Goal: Task Accomplishment & Management: Manage account settings

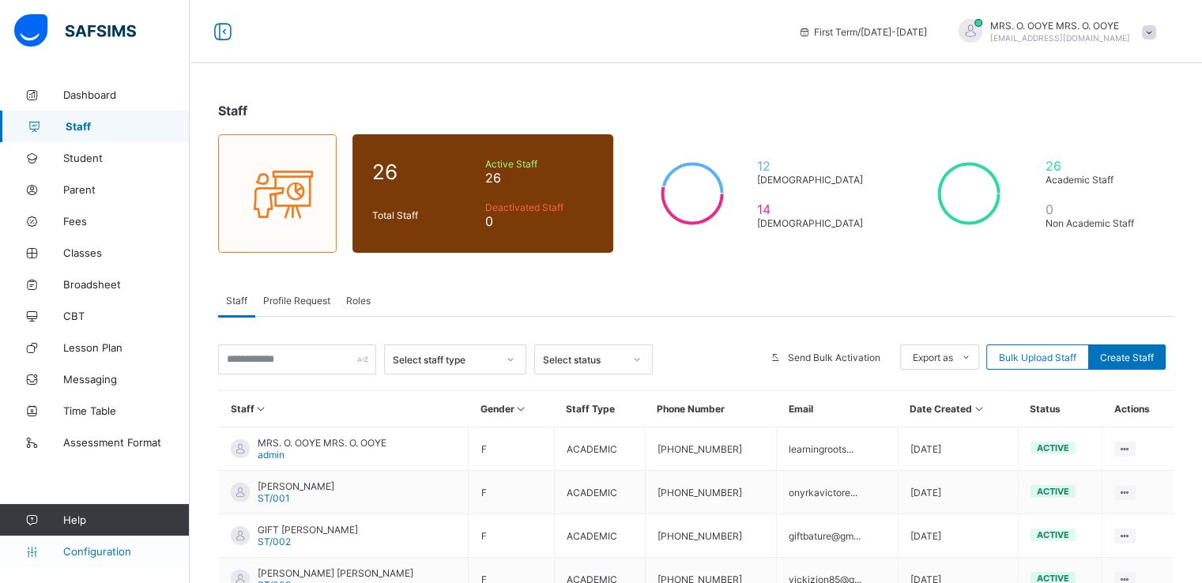
click at [109, 554] on span "Configuration" at bounding box center [126, 551] width 126 height 13
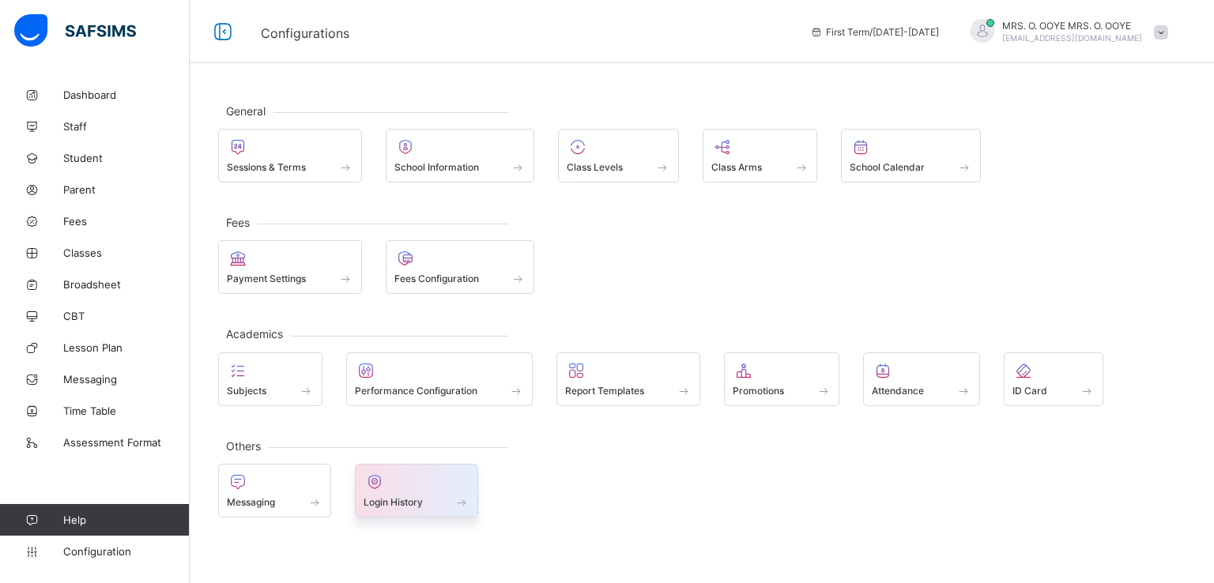
click at [392, 476] on div at bounding box center [417, 482] width 107 height 19
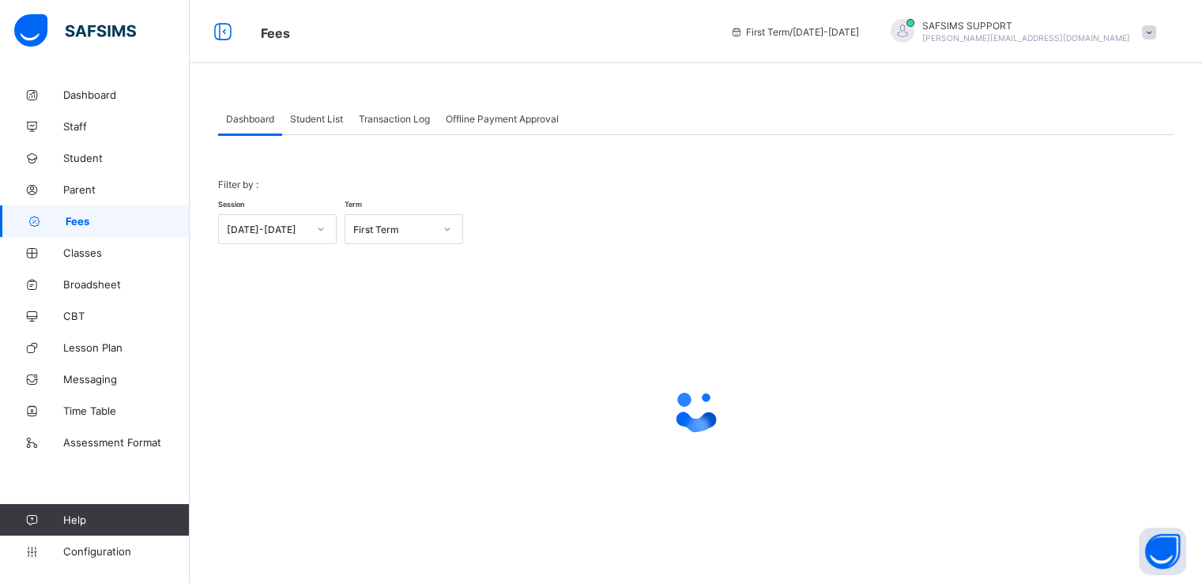
click at [304, 118] on span "Student List" at bounding box center [316, 119] width 53 height 12
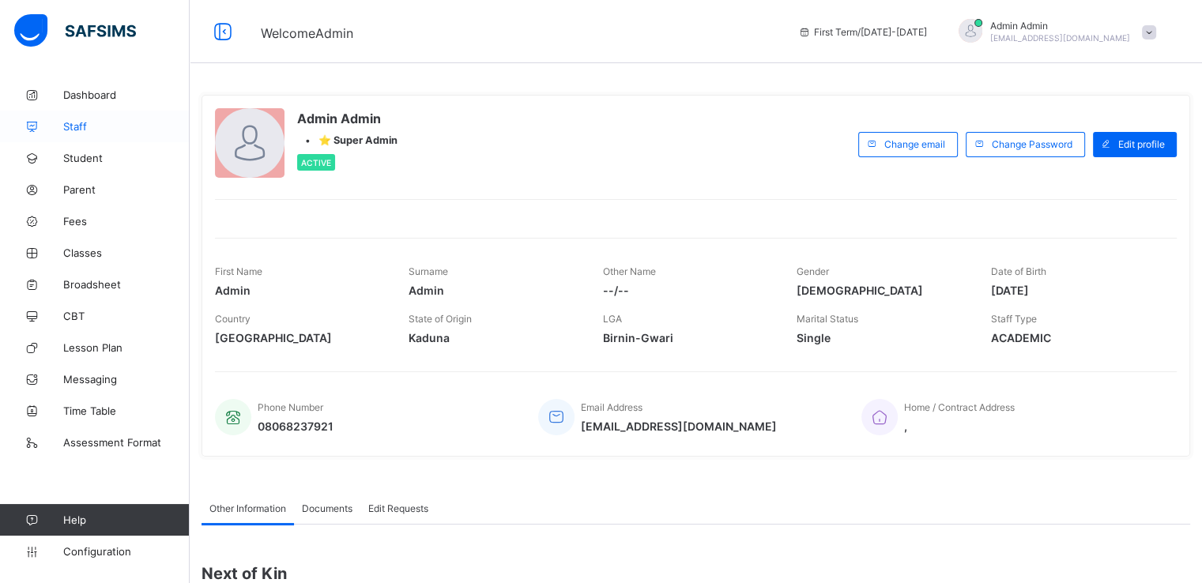
click at [75, 130] on span "Staff" at bounding box center [126, 126] width 126 height 13
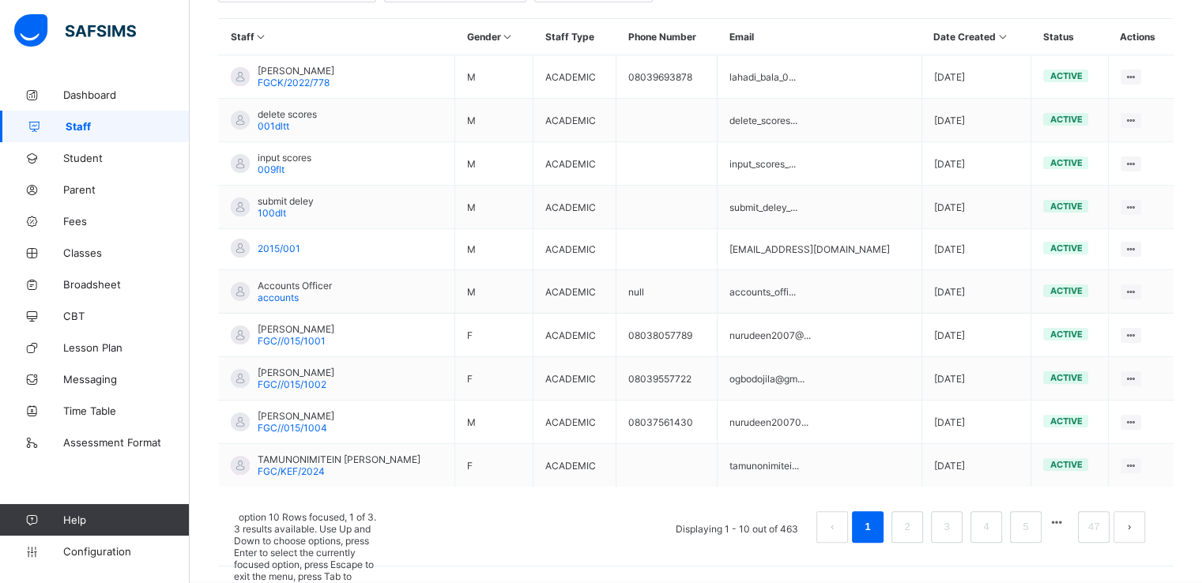
scroll to position [413, 0]
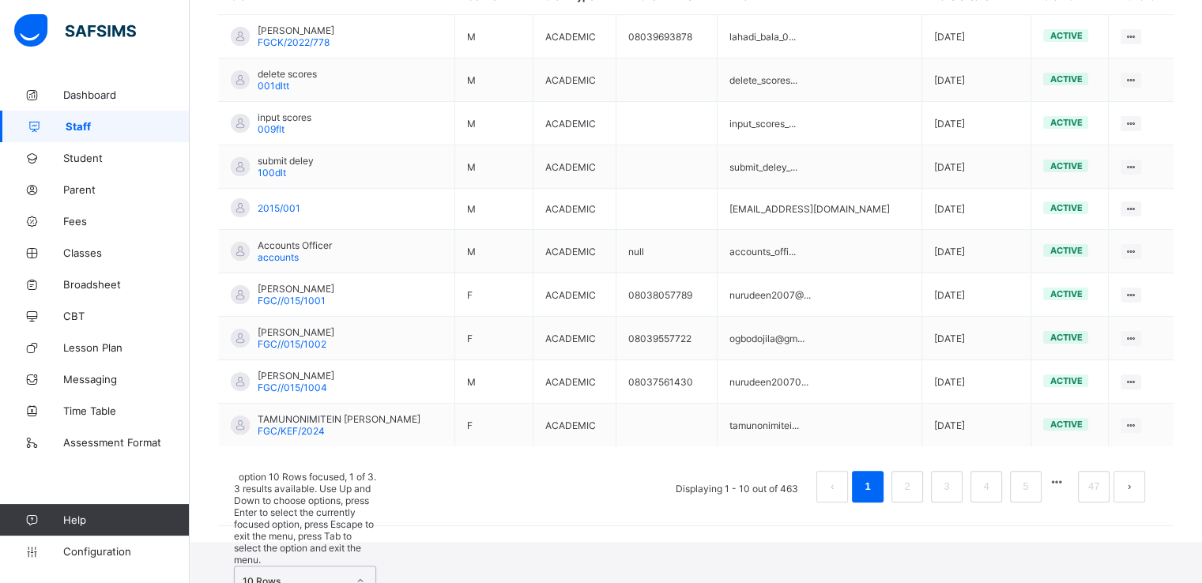
click at [326, 529] on div "option 10 Rows focused, 1 of 3. 3 results available. Use Up and Down to choose …" at bounding box center [305, 570] width 142 height 198
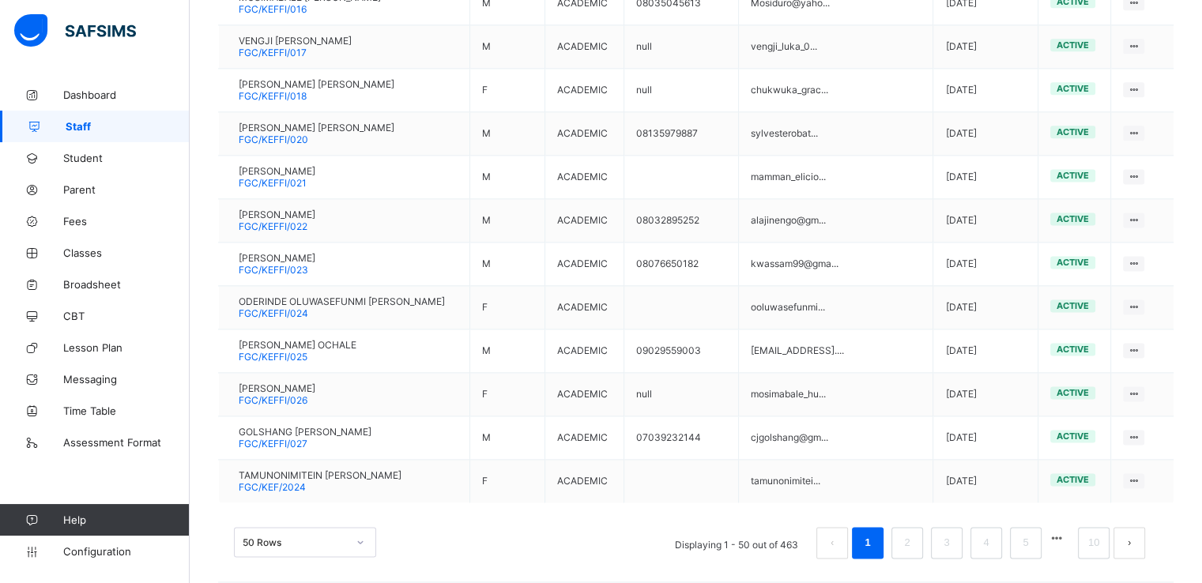
scroll to position [2117, 0]
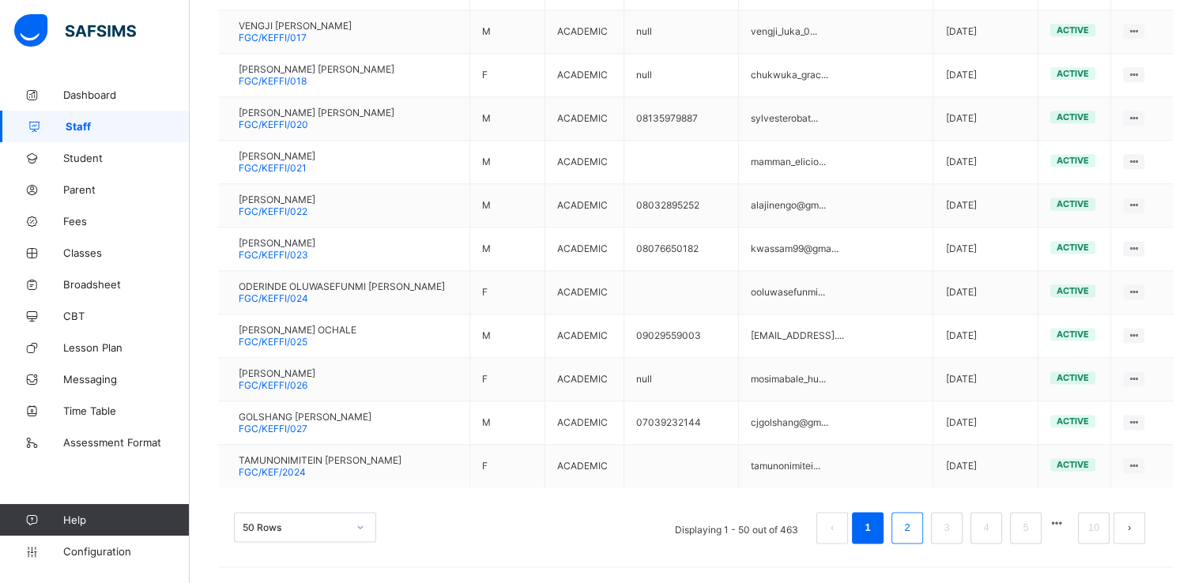
click at [914, 533] on link "2" at bounding box center [906, 528] width 15 height 21
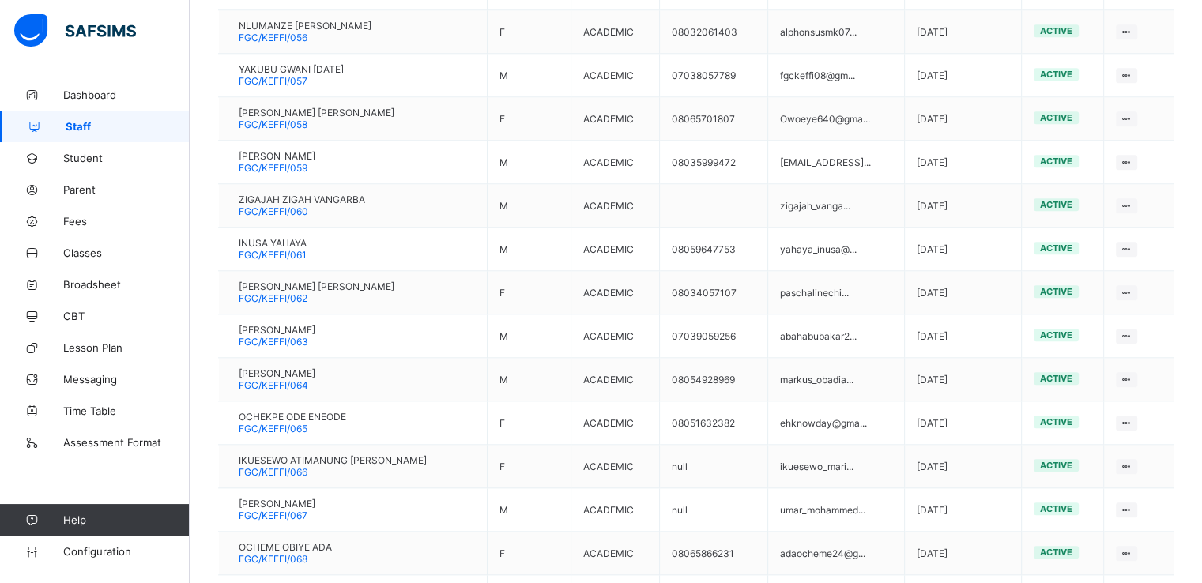
scroll to position [1590, 0]
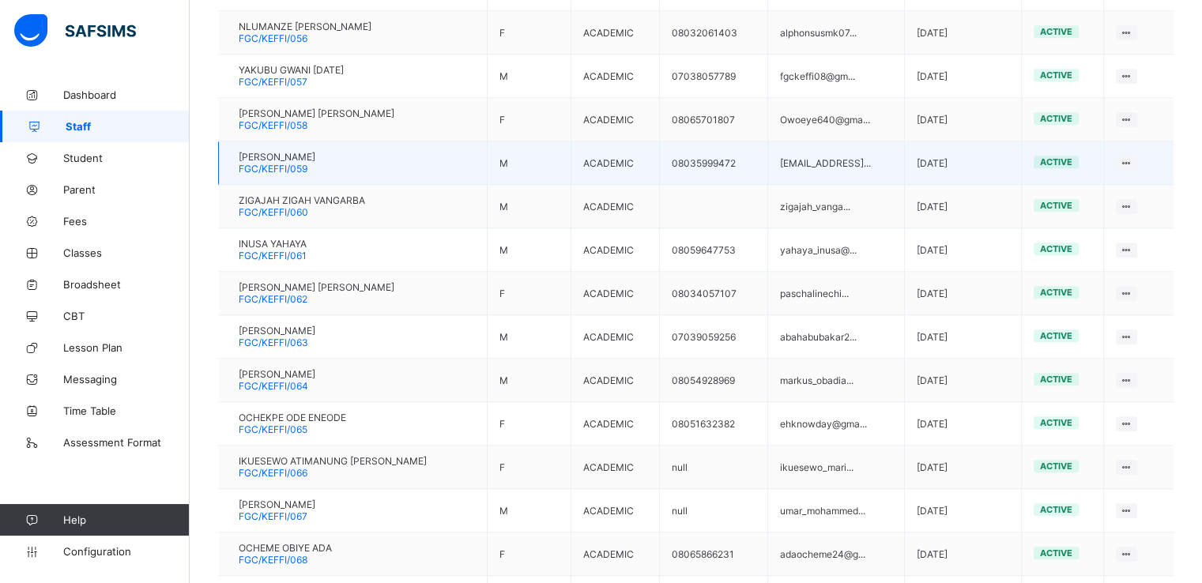
click at [310, 159] on span "[PERSON_NAME]" at bounding box center [277, 157] width 77 height 12
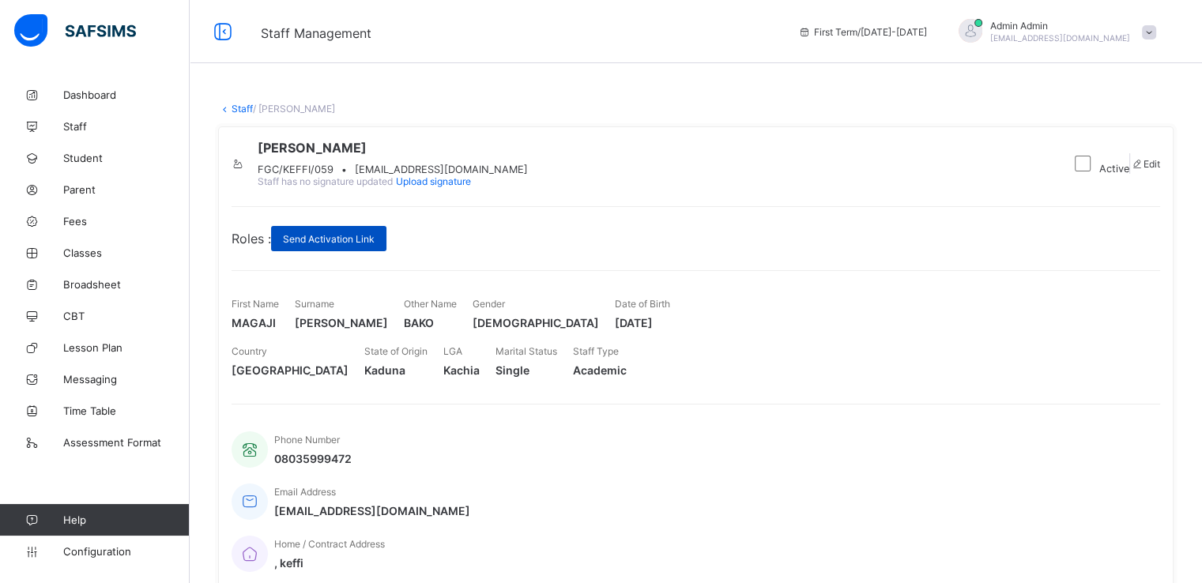
click at [325, 245] on span "Send Activation Link" at bounding box center [329, 239] width 92 height 12
click at [470, 504] on span "dagumag@yahoo.com" at bounding box center [372, 510] width 196 height 13
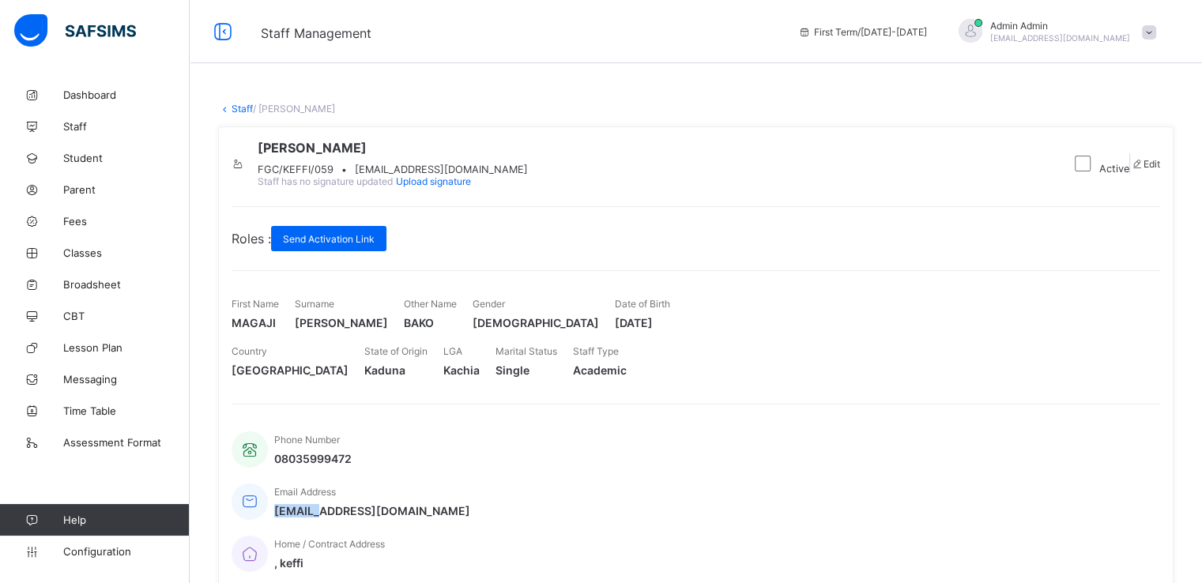
click at [470, 504] on span "dagumag@yahoo.com" at bounding box center [372, 510] width 196 height 13
click at [239, 107] on link "Staff" at bounding box center [242, 109] width 21 height 12
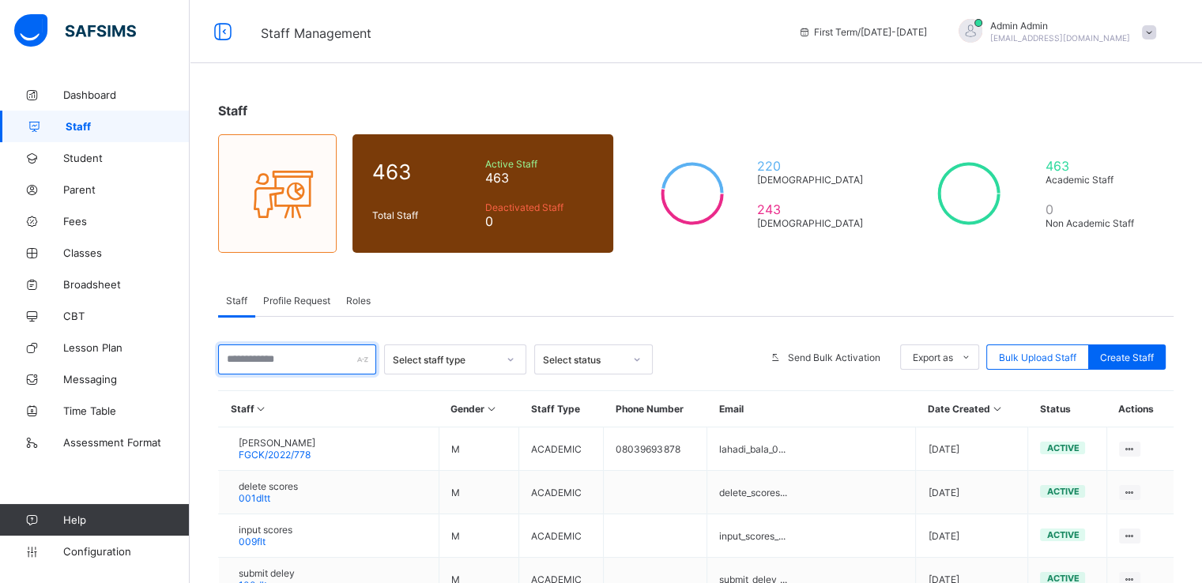
click at [311, 358] on input "text" at bounding box center [297, 360] width 158 height 30
paste input "**********"
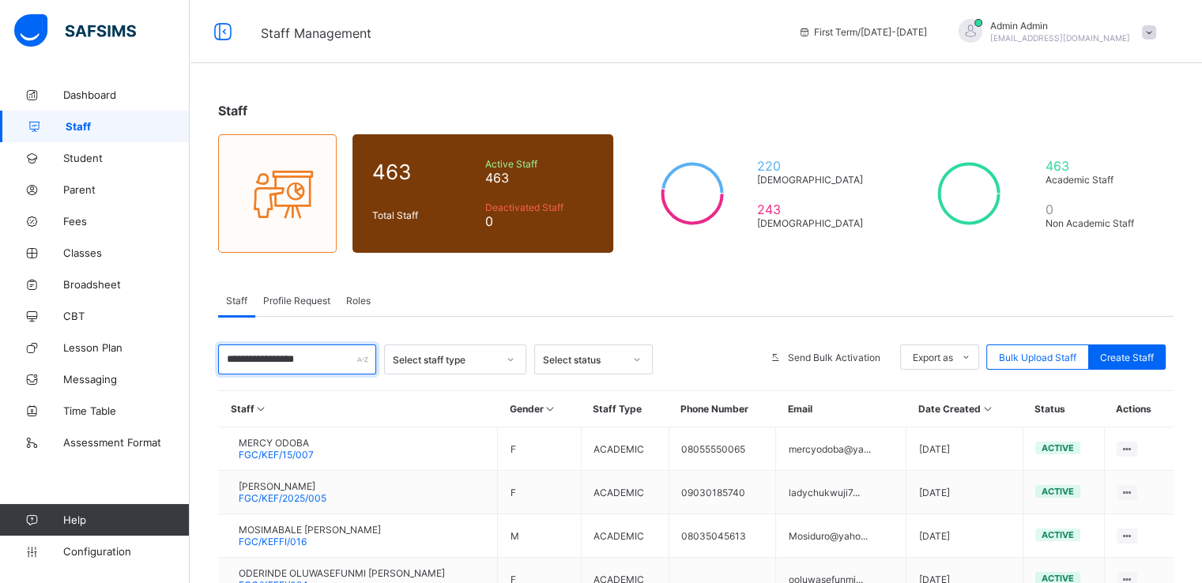
click at [296, 360] on input "**********" at bounding box center [297, 360] width 158 height 30
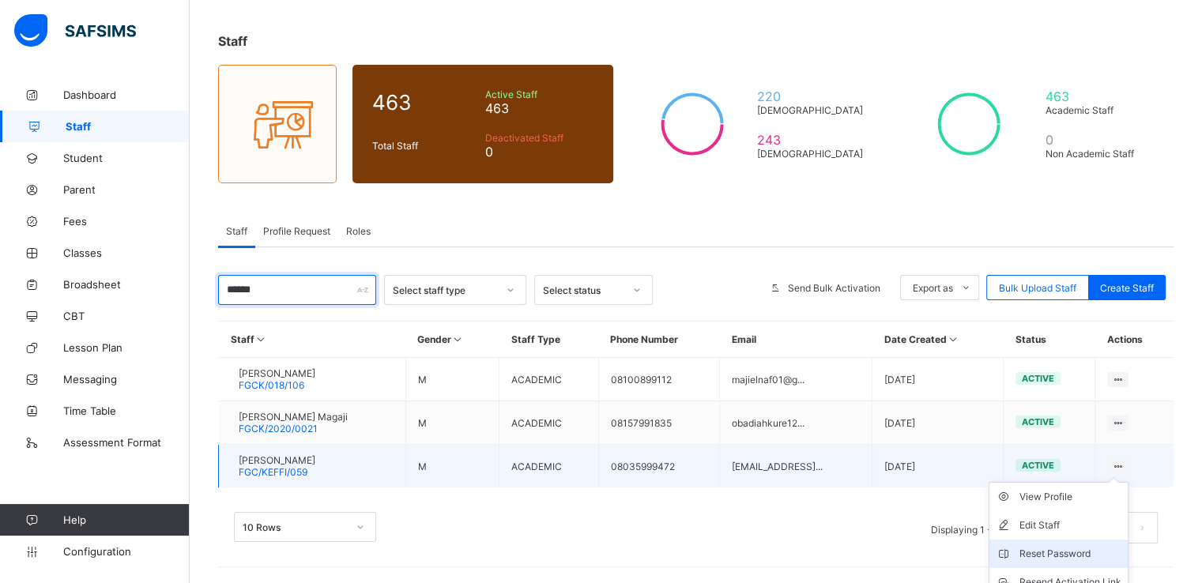
scroll to position [139, 0]
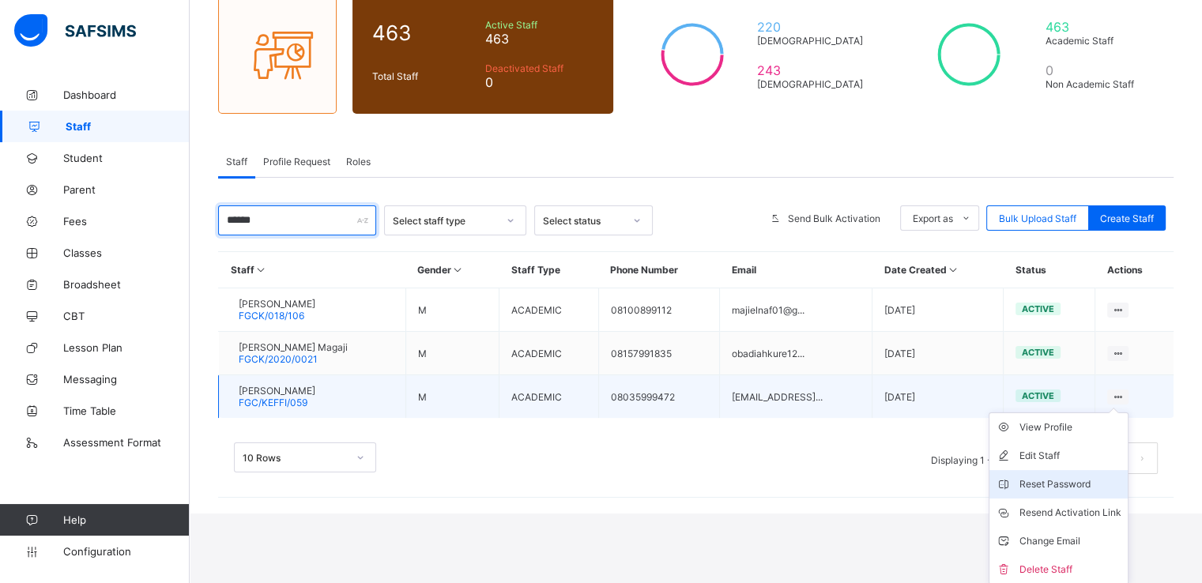
type input "******"
click at [1060, 487] on div "Reset Password" at bounding box center [1070, 485] width 102 height 16
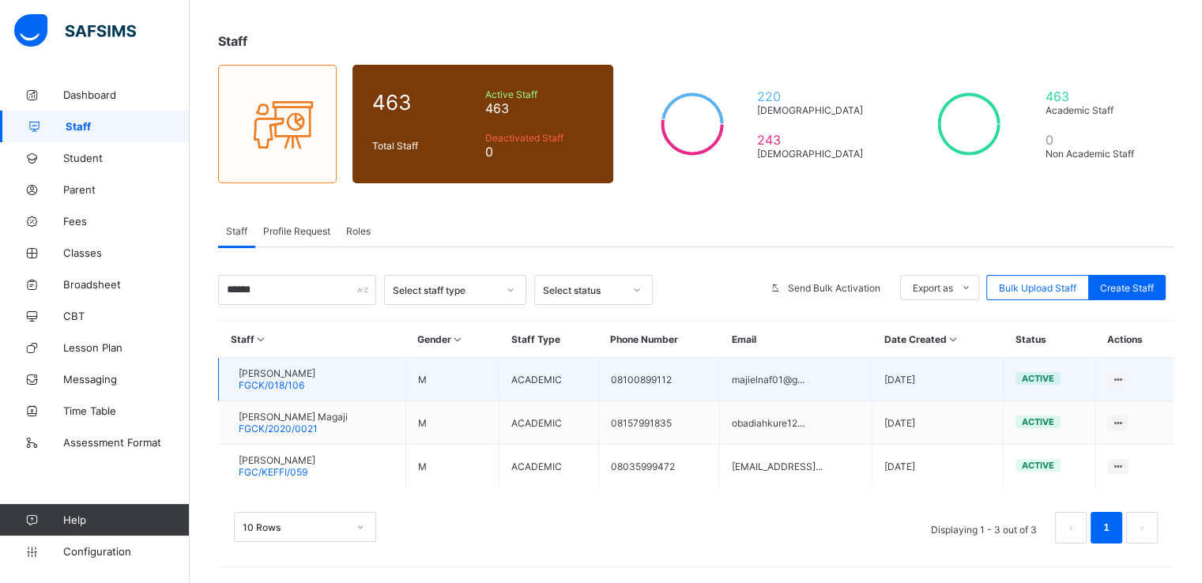
scroll to position [70, 0]
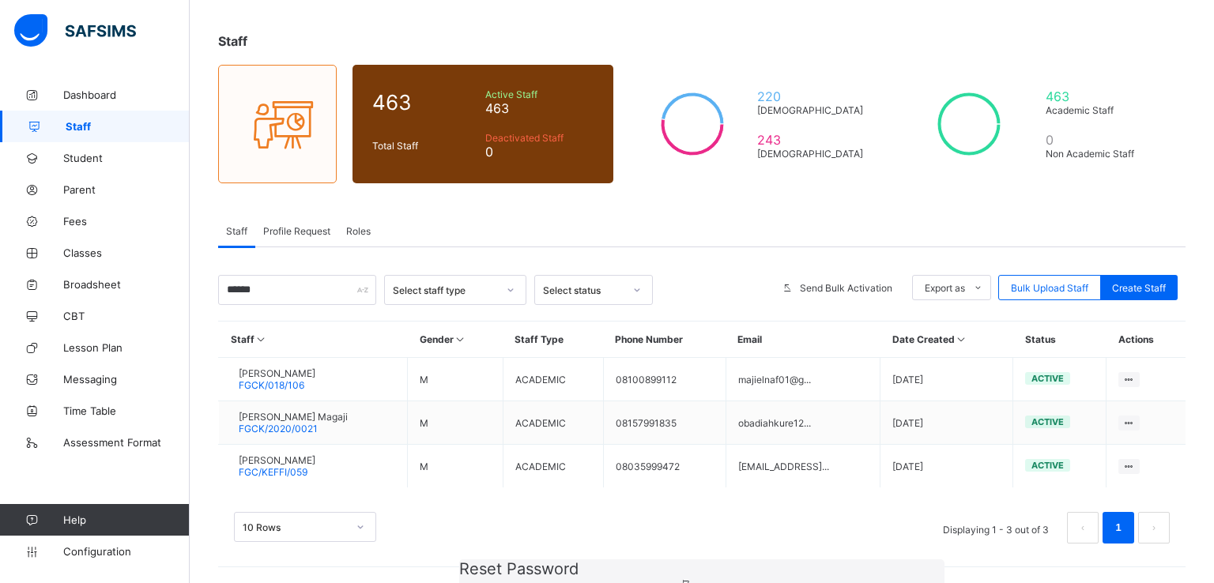
type input "********"
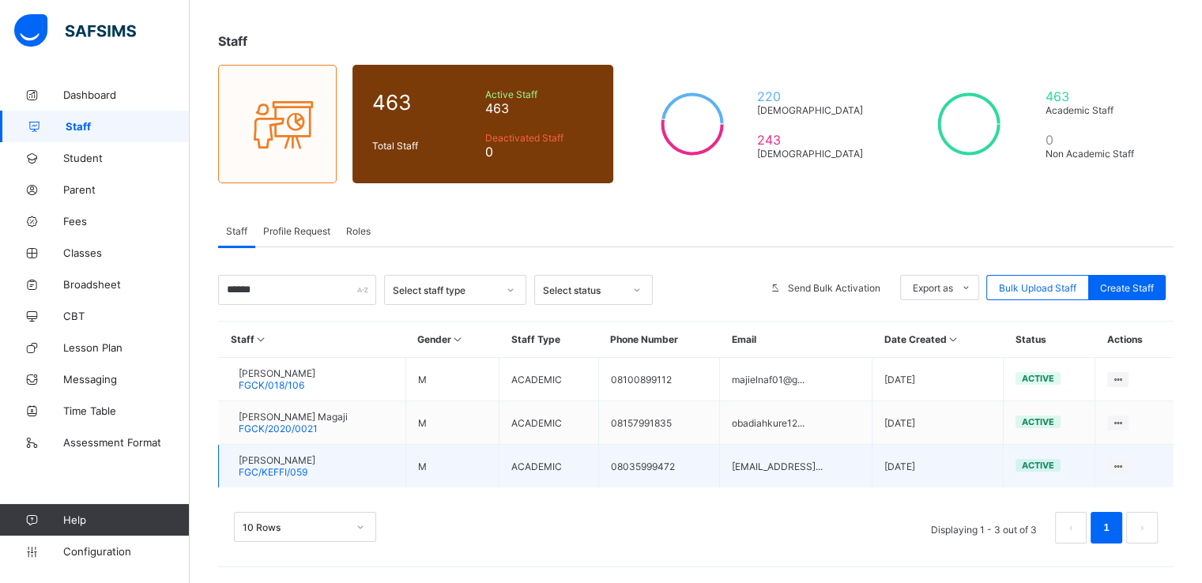
click at [276, 463] on span "MAGAJI BAKO ANDREW" at bounding box center [277, 460] width 77 height 12
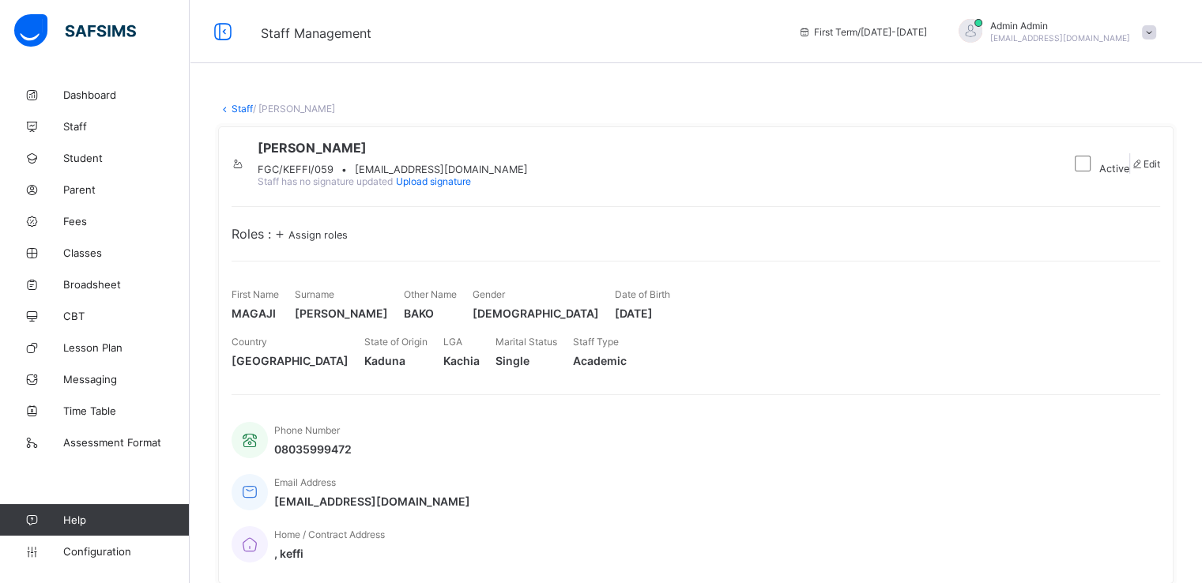
click at [331, 241] on span "Assign roles" at bounding box center [317, 235] width 59 height 12
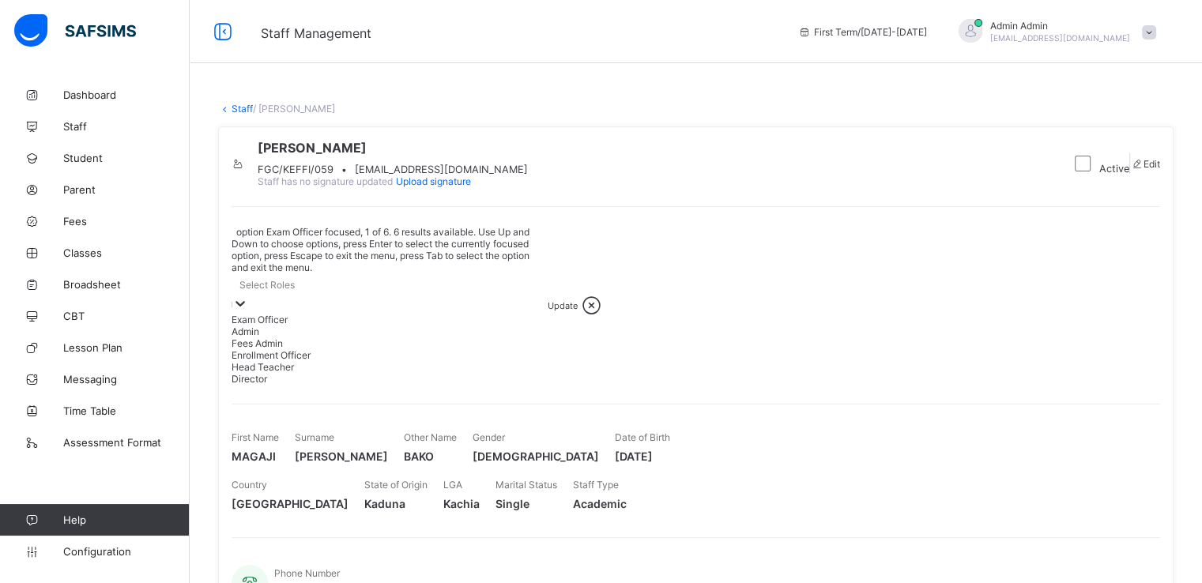
click at [248, 296] on icon at bounding box center [240, 304] width 16 height 16
click at [337, 337] on div "Admin" at bounding box center [390, 332] width 316 height 12
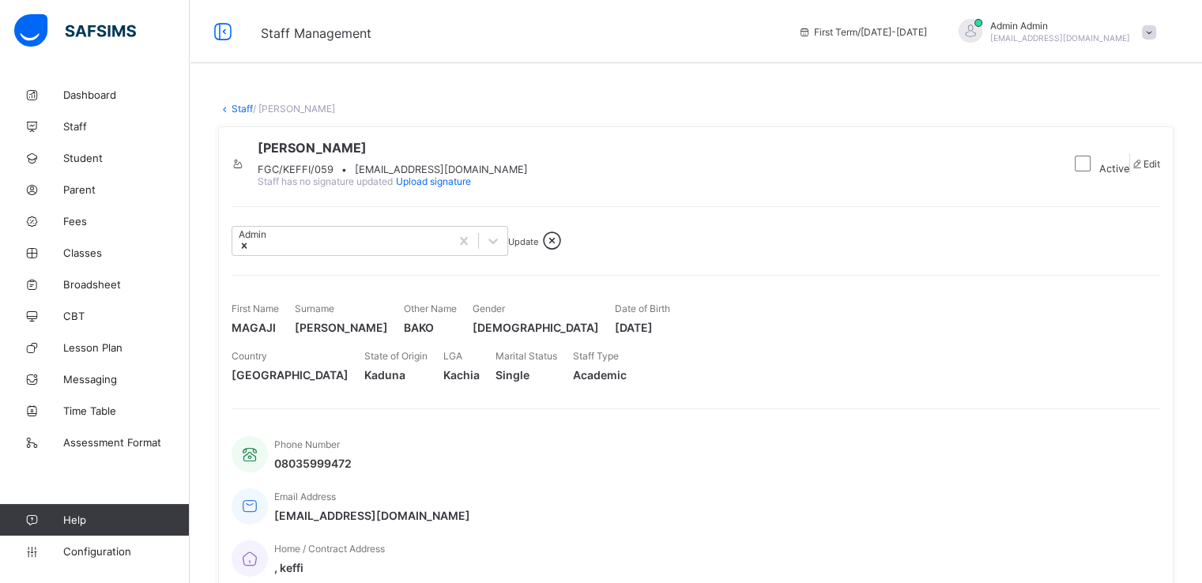
click at [538, 247] on span "Update" at bounding box center [523, 241] width 30 height 11
